Goal: Information Seeking & Learning: Learn about a topic

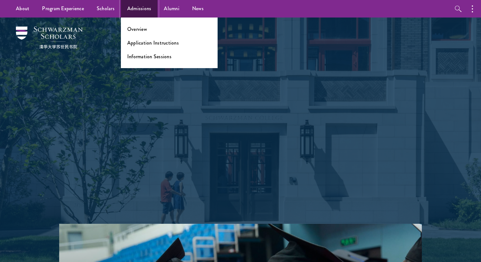
click at [137, 13] on link "Admissions" at bounding box center [139, 9] width 37 height 18
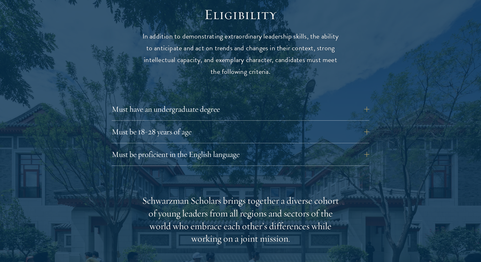
scroll to position [879, 0]
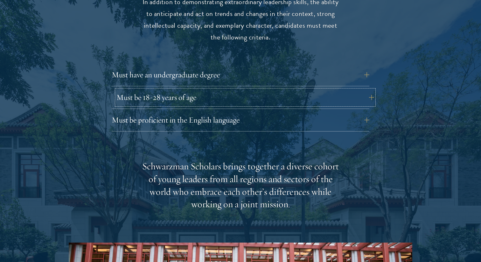
click at [225, 90] on button "Must be 18-28 years of age" at bounding box center [246, 97] width 258 height 15
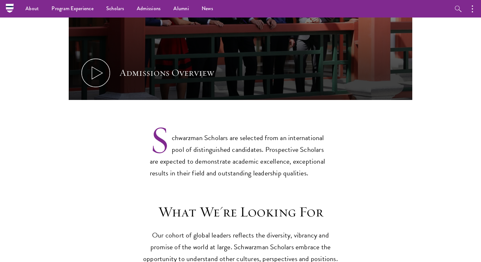
scroll to position [0, 0]
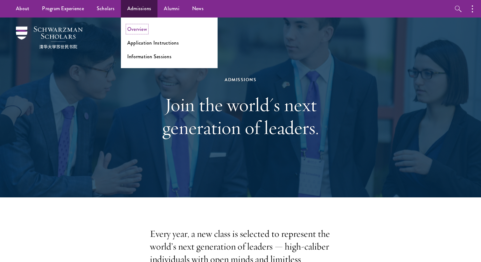
click at [143, 31] on link "Overview" at bounding box center [137, 28] width 20 height 7
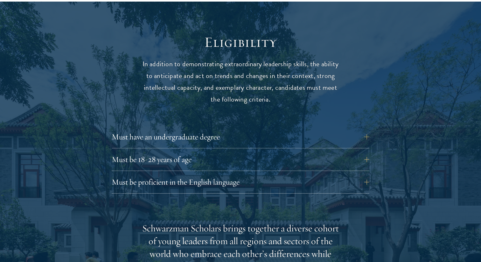
scroll to position [905, 0]
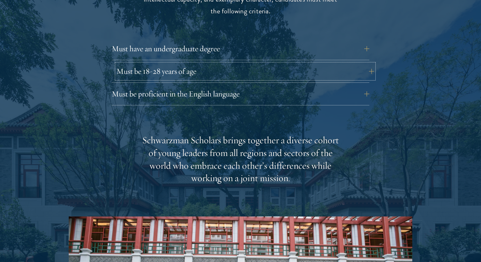
click at [290, 64] on button "Must be 18-28 years of age" at bounding box center [246, 71] width 258 height 15
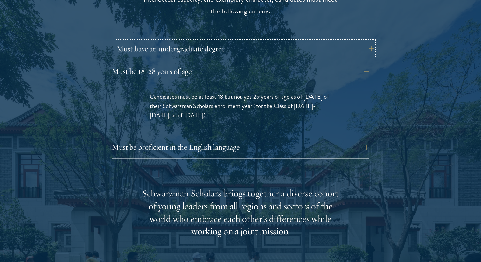
click at [281, 41] on button "Must have an undergraduate degree" at bounding box center [246, 48] width 258 height 15
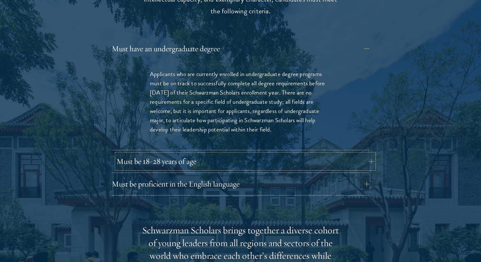
click at [275, 154] on button "Must be 18-28 years of age" at bounding box center [246, 161] width 258 height 15
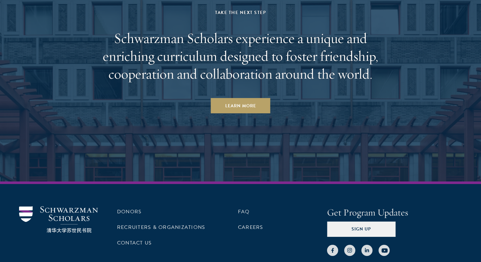
scroll to position [3171, 0]
